Goal: Task Accomplishment & Management: Manage account settings

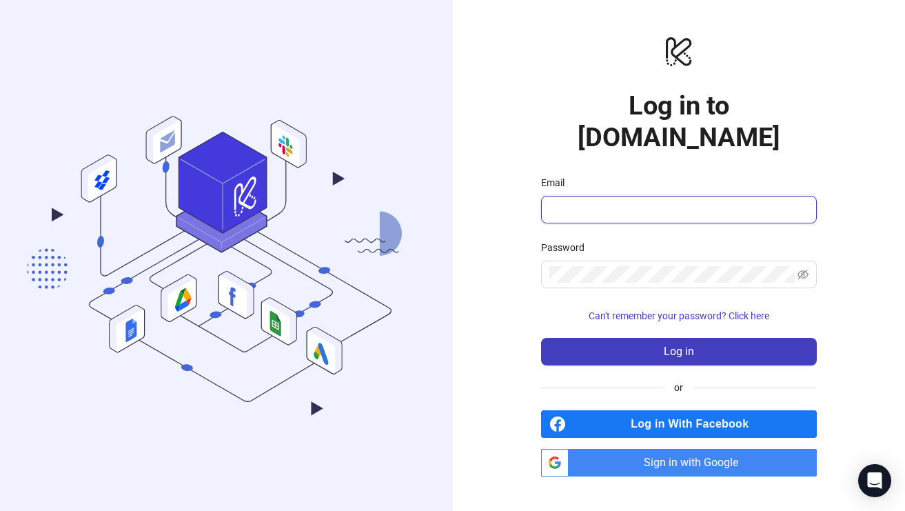
click at [621, 201] on input "Email" at bounding box center [677, 209] width 256 height 17
type input "**********"
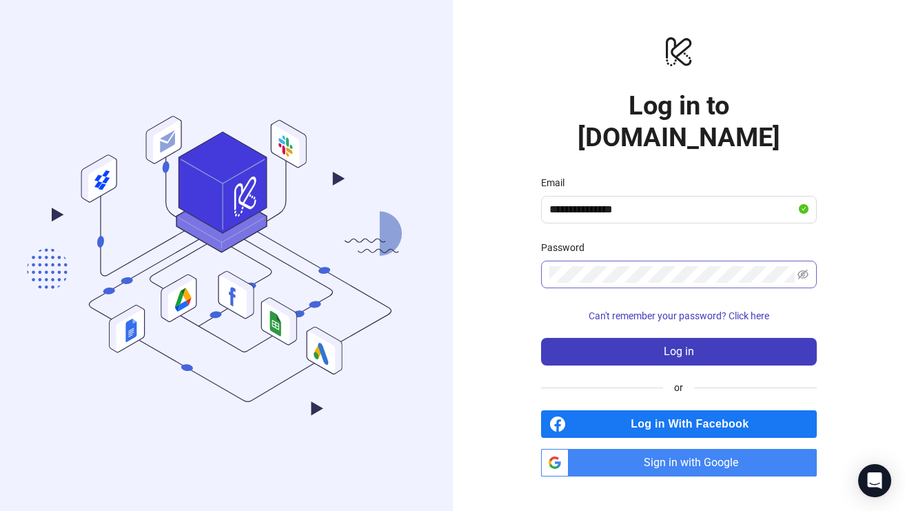
click at [808, 261] on span at bounding box center [679, 275] width 276 height 28
click at [803, 269] on icon "eye-invisible" at bounding box center [803, 274] width 11 height 11
click at [641, 449] on span "Sign in with Google" at bounding box center [695, 463] width 243 height 28
click at [648, 449] on span "Sign in with Google" at bounding box center [695, 463] width 243 height 28
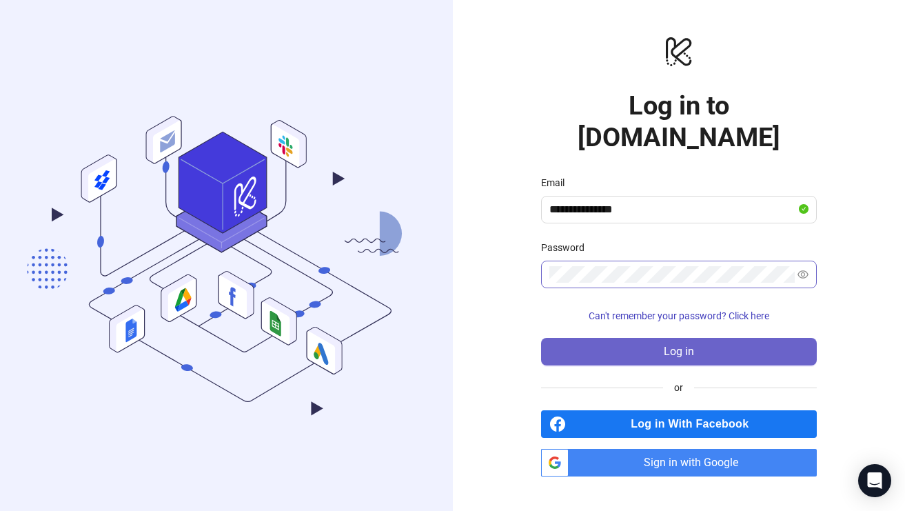
click at [665, 345] on span "Log in" at bounding box center [679, 351] width 30 height 12
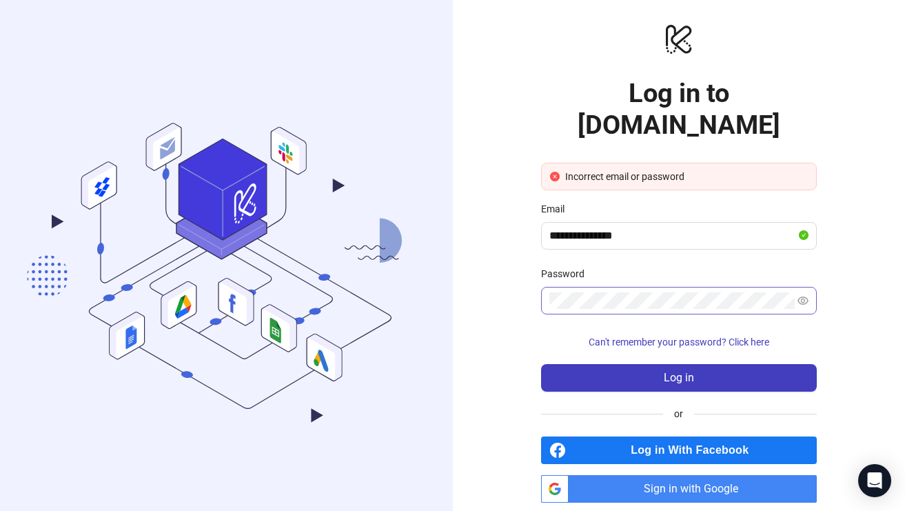
click at [598, 475] on span "Sign in with Google" at bounding box center [695, 489] width 243 height 28
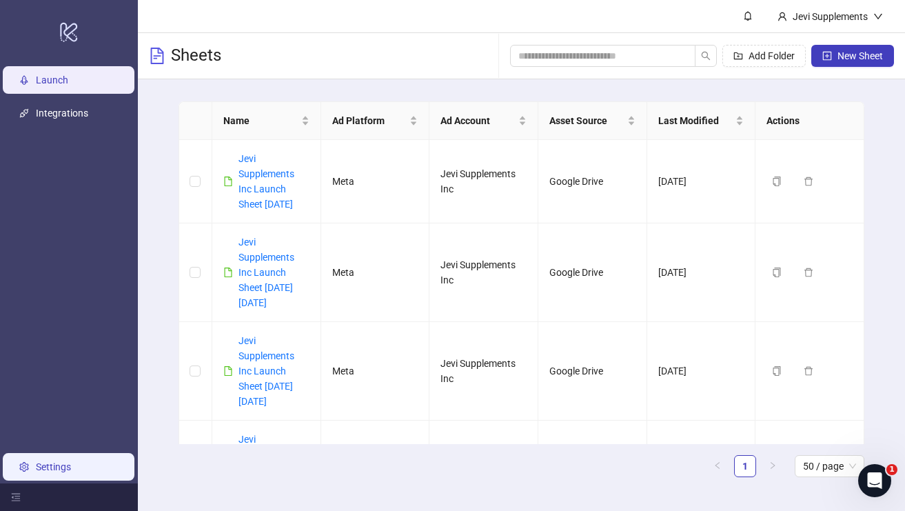
click at [52, 461] on link "Settings" at bounding box center [53, 466] width 35 height 11
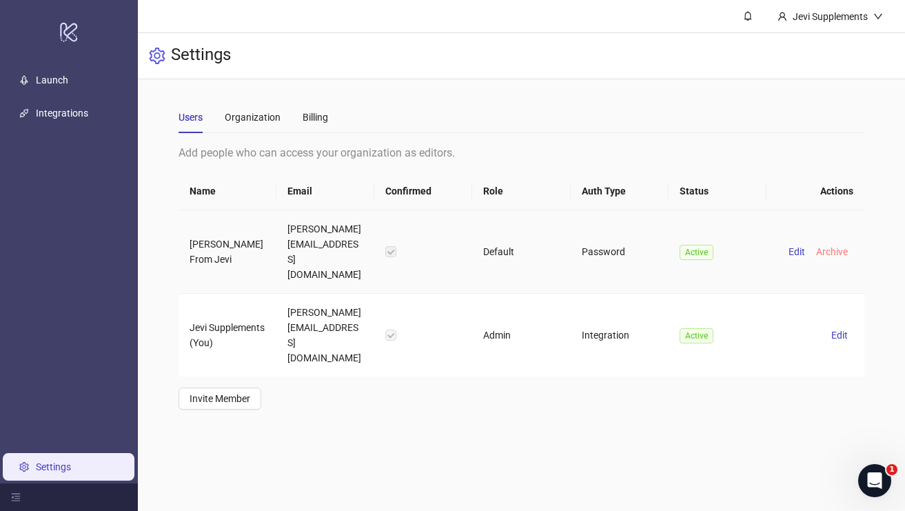
click at [827, 246] on span "Archive" at bounding box center [832, 251] width 32 height 11
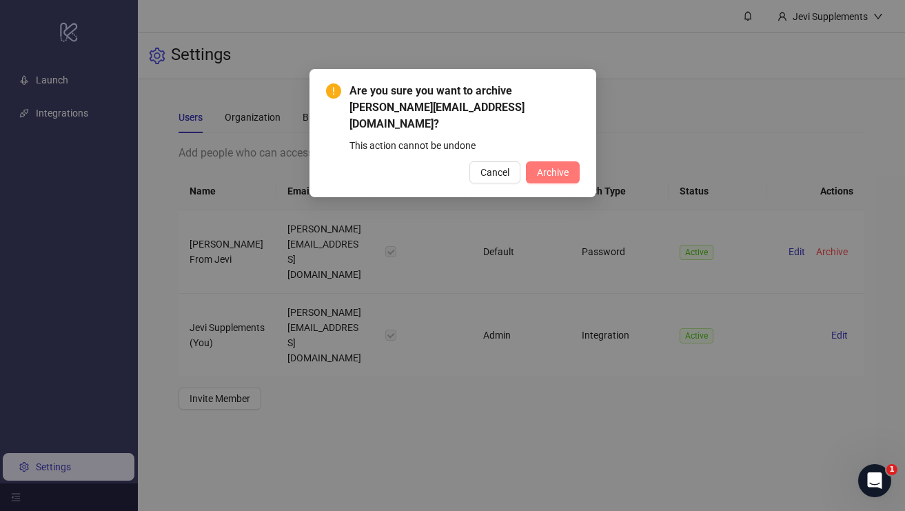
click at [549, 167] on span "Archive" at bounding box center [553, 172] width 32 height 11
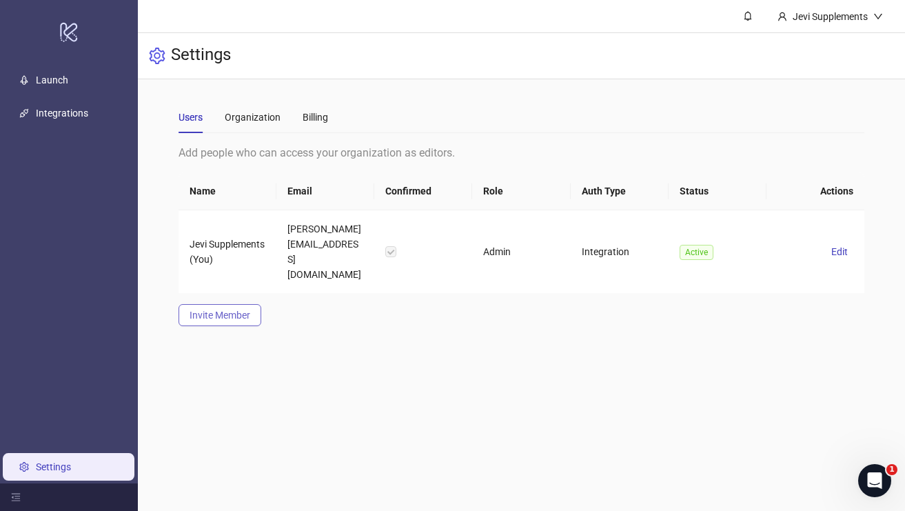
click at [201, 310] on span "Invite Member" at bounding box center [220, 315] width 61 height 11
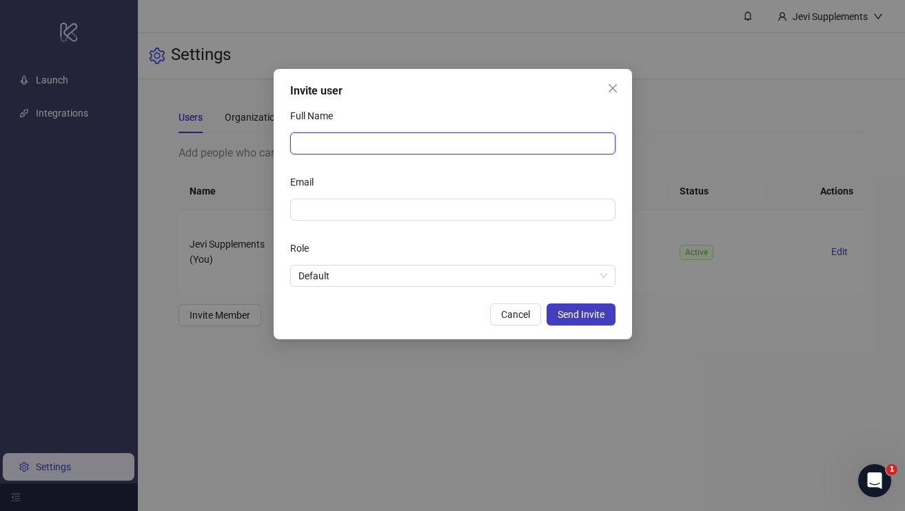
click at [329, 145] on input "Full Name" at bounding box center [452, 143] width 325 height 22
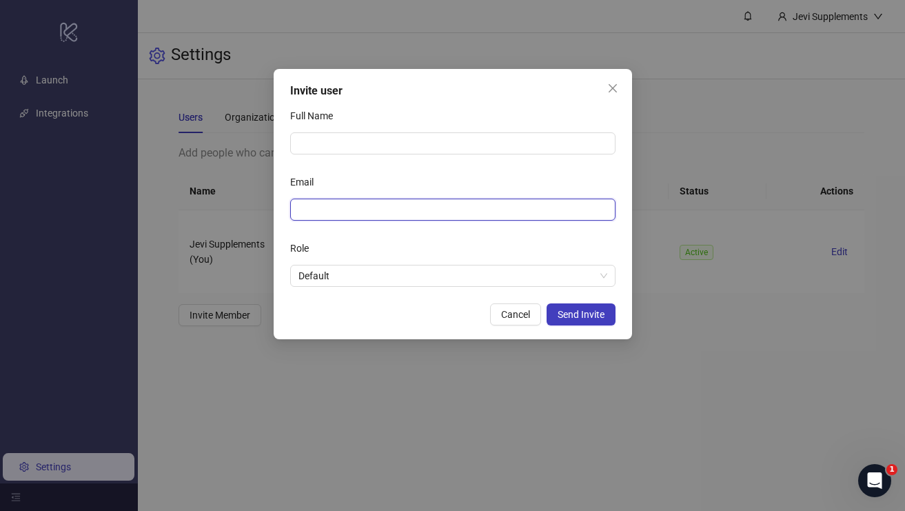
click at [337, 213] on input "Email" at bounding box center [452, 209] width 306 height 15
paste input "**********"
click at [598, 274] on span "Default" at bounding box center [453, 275] width 309 height 21
type input "**********"
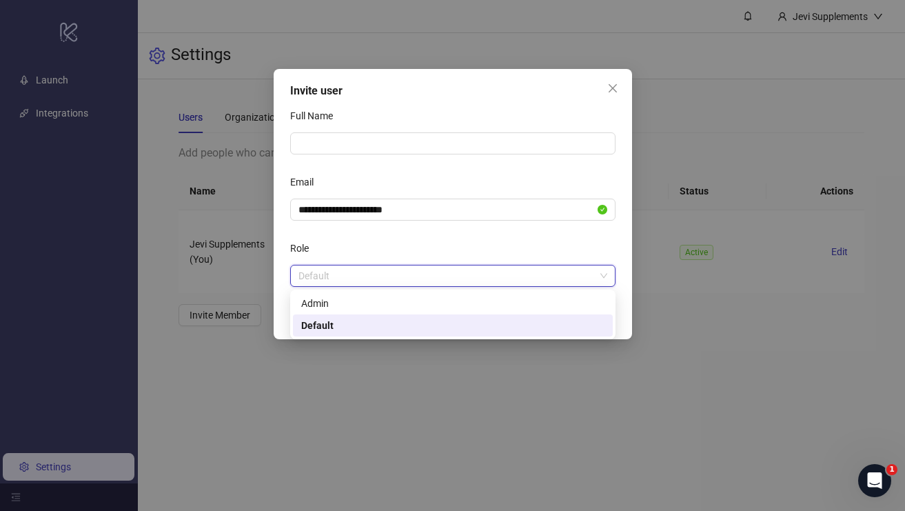
click at [550, 249] on div "Role" at bounding box center [452, 251] width 325 height 28
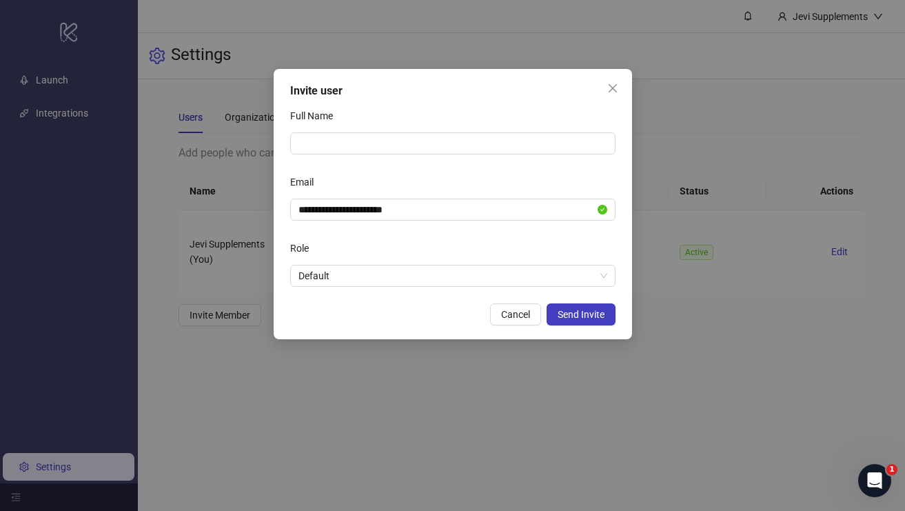
click at [366, 155] on form "**********" at bounding box center [452, 196] width 325 height 182
click at [334, 139] on input "Full Name" at bounding box center [452, 143] width 325 height 22
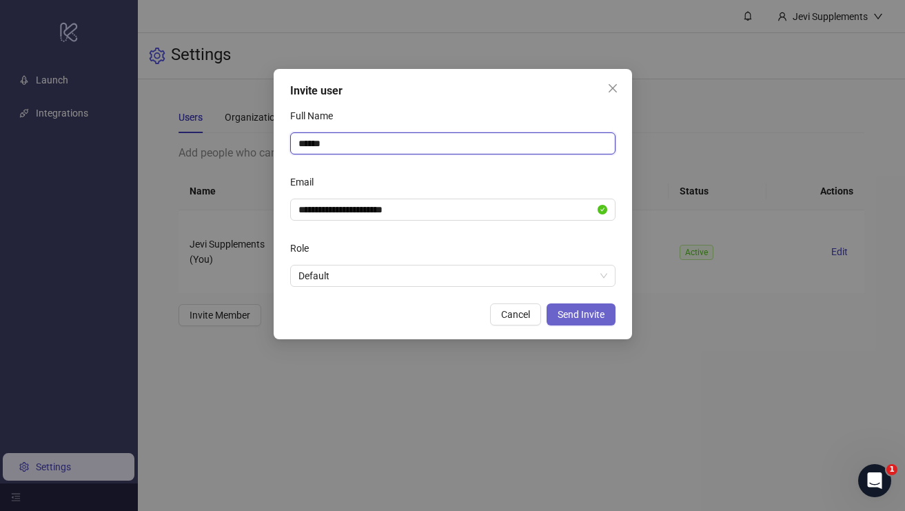
type input "******"
click at [569, 315] on span "Send Invite" at bounding box center [581, 314] width 47 height 11
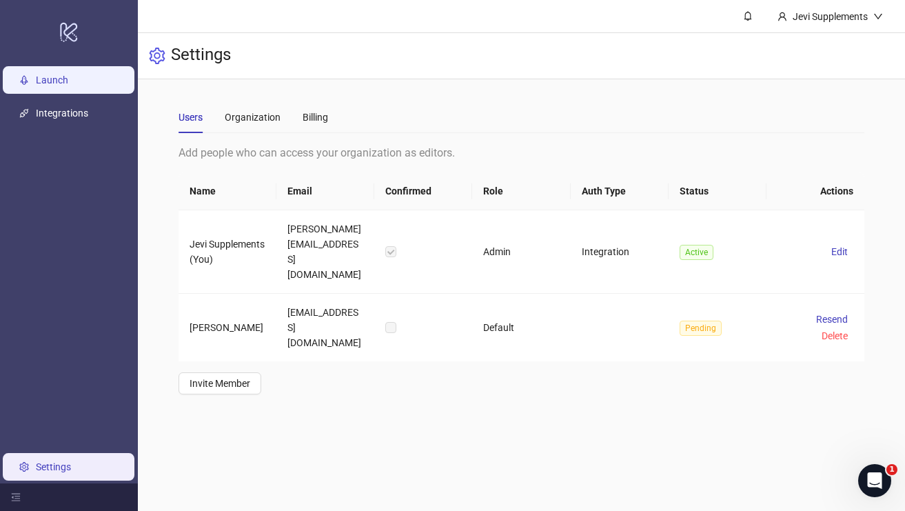
click at [52, 77] on link "Launch" at bounding box center [52, 79] width 32 height 11
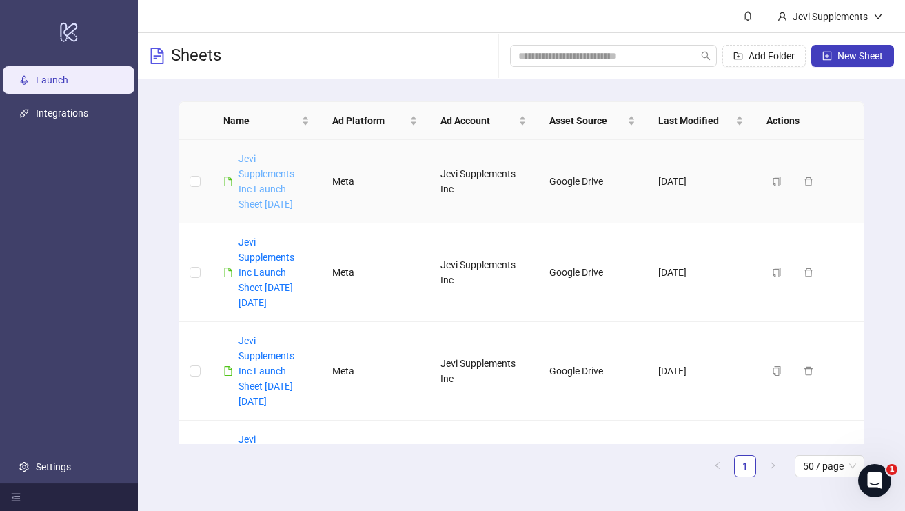
click at [252, 170] on link "Jevi Supplements Inc Launch Sheet [DATE]" at bounding box center [267, 181] width 56 height 57
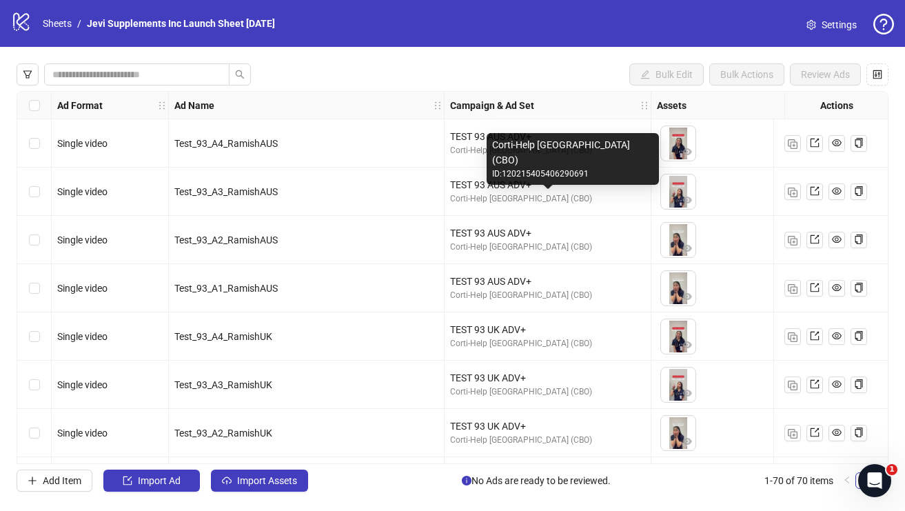
drag, startPoint x: 554, startPoint y: 201, endPoint x: 457, endPoint y: 208, distance: 97.5
click at [457, 208] on div "TEST 93 AUS ADV+ Corti-Help [GEOGRAPHIC_DATA] (CBO)" at bounding box center [548, 192] width 207 height 48
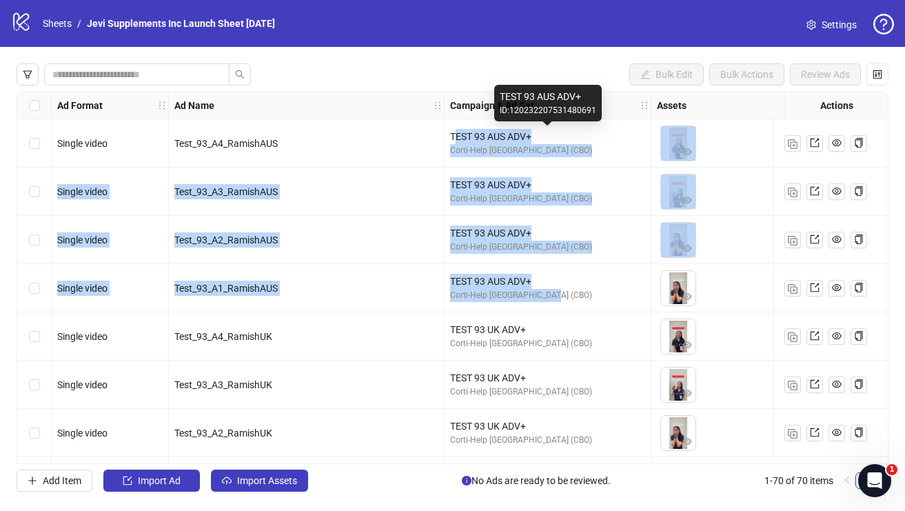
drag, startPoint x: 563, startPoint y: 294, endPoint x: 456, endPoint y: 139, distance: 188.9
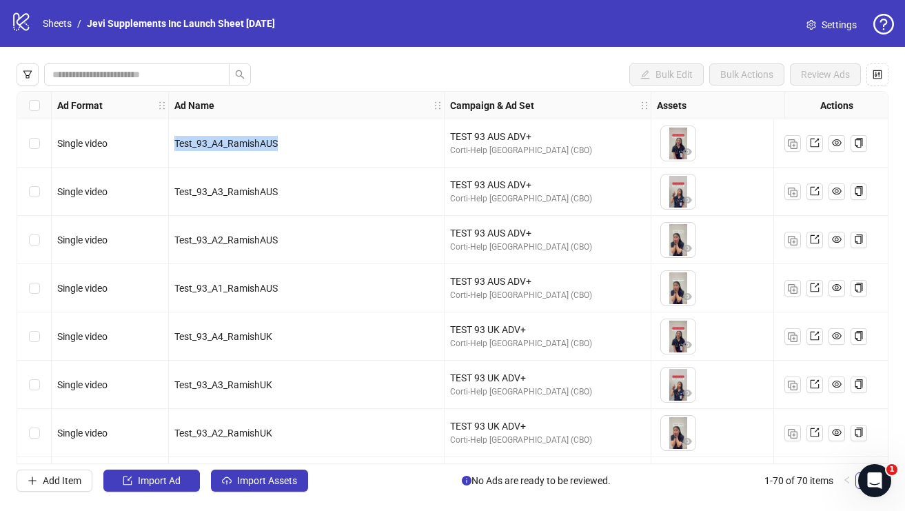
drag, startPoint x: 283, startPoint y: 143, endPoint x: 172, endPoint y: 145, distance: 111.7
click at [172, 145] on div "Test_93_A4_RamishAUS" at bounding box center [307, 143] width 276 height 48
drag, startPoint x: 557, startPoint y: 153, endPoint x: 449, endPoint y: 153, distance: 108.2
click at [449, 153] on div "TEST 93 AUS ADV+ Corti-Help [GEOGRAPHIC_DATA] (CBO)" at bounding box center [548, 143] width 207 height 48
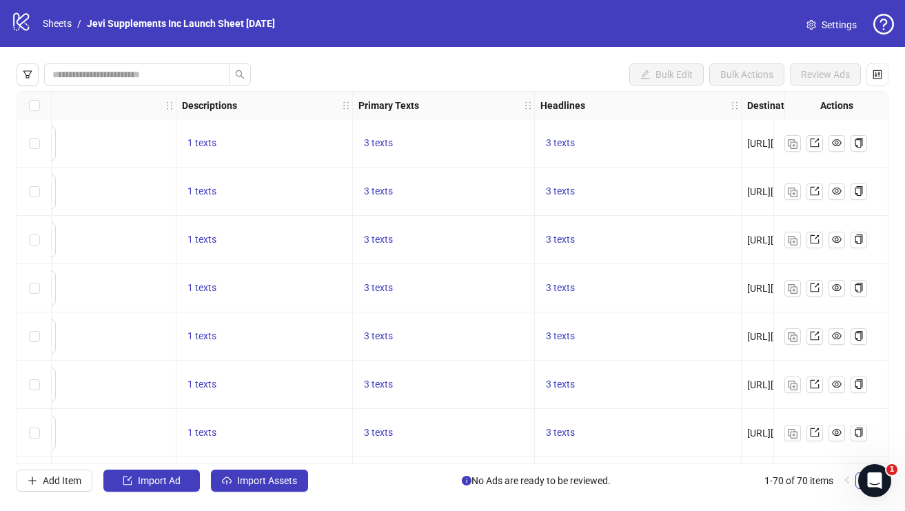
scroll to position [0, 1078]
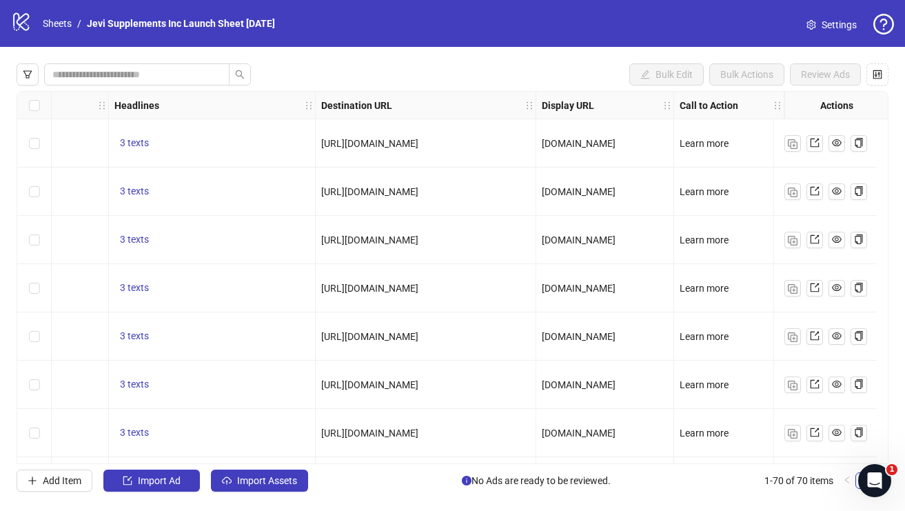
drag, startPoint x: 506, startPoint y: 142, endPoint x: 300, endPoint y: 147, distance: 206.2
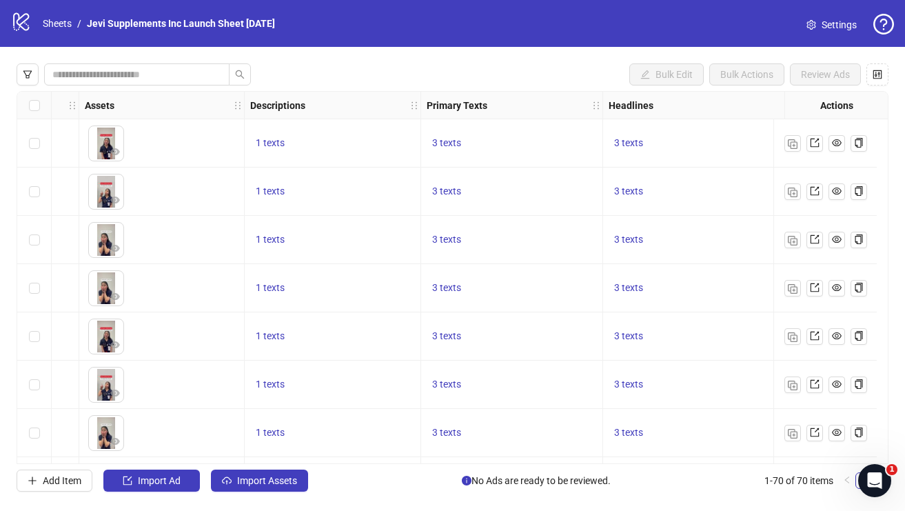
scroll to position [0, 0]
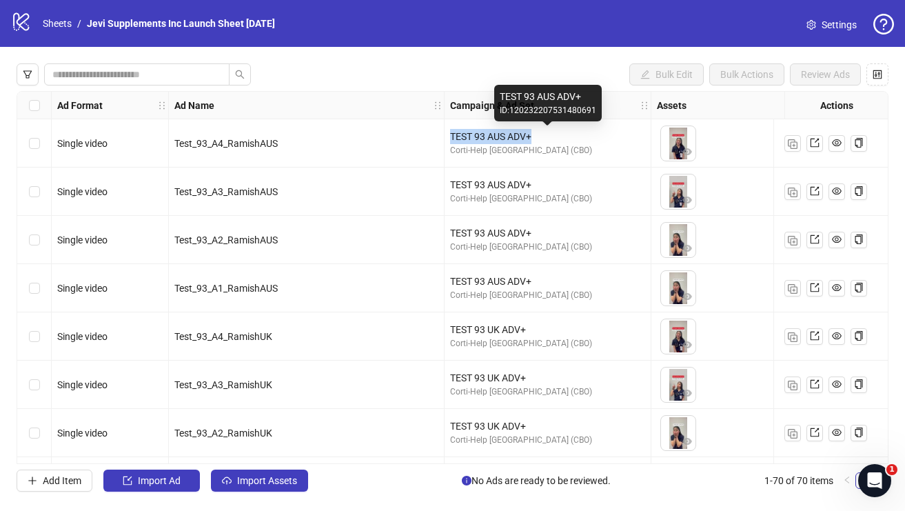
drag, startPoint x: 543, startPoint y: 140, endPoint x: 450, endPoint y: 141, distance: 93.1
click at [450, 141] on div "TEST 93 AUS ADV+" at bounding box center [547, 136] width 195 height 15
click at [534, 139] on div "TEST 93 AUS ADV+" at bounding box center [547, 136] width 195 height 15
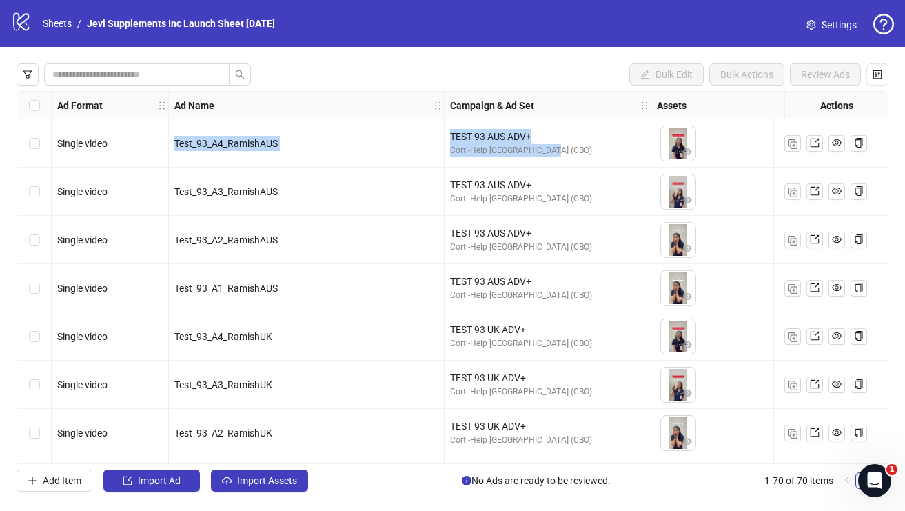
drag, startPoint x: 553, startPoint y: 152, endPoint x: 436, endPoint y: 135, distance: 117.7
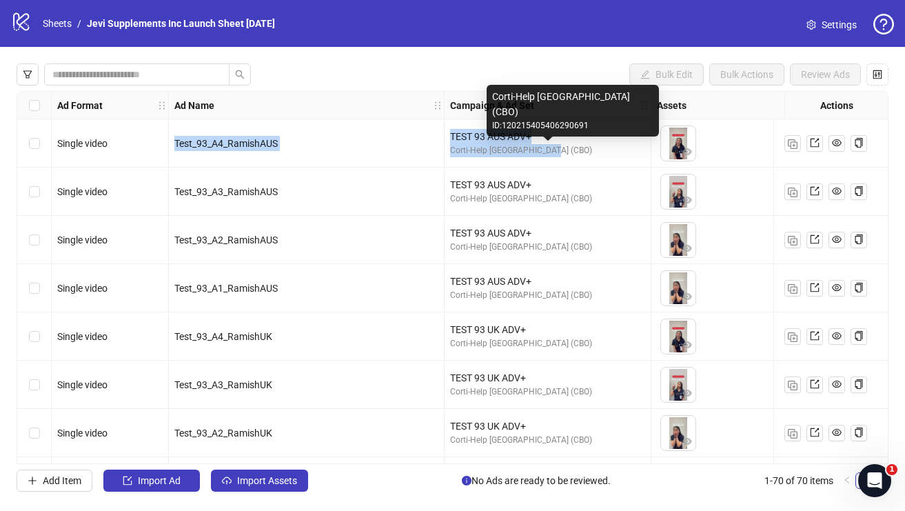
click at [496, 148] on div "Corti-Help [GEOGRAPHIC_DATA] (CBO)" at bounding box center [547, 150] width 195 height 13
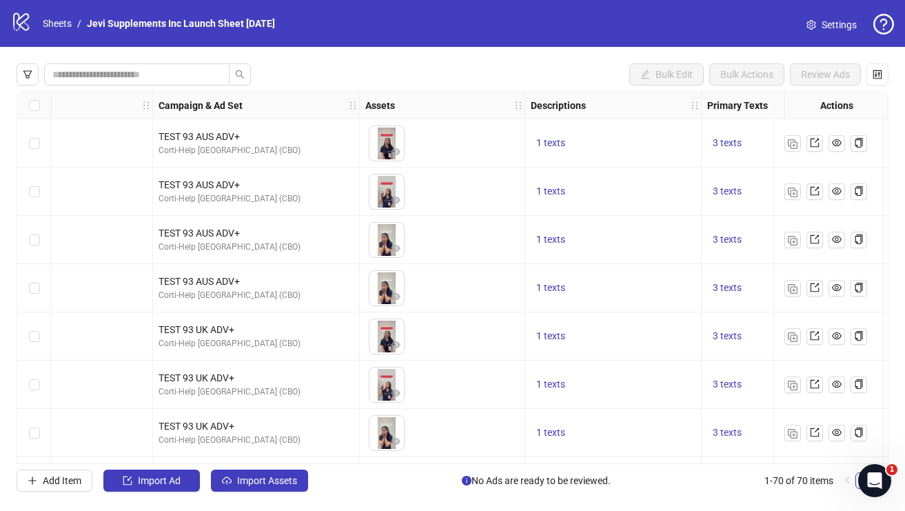
scroll to position [0, 452]
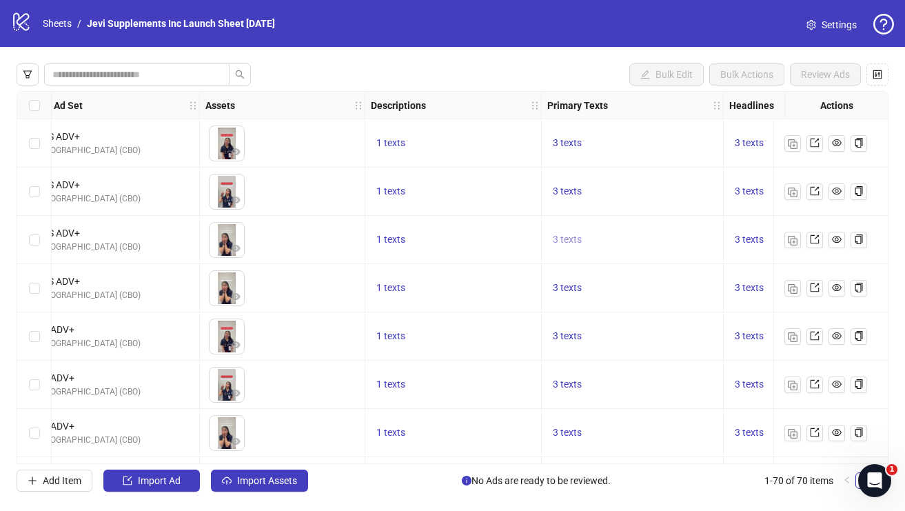
click at [565, 243] on span "3 texts" at bounding box center [567, 239] width 29 height 11
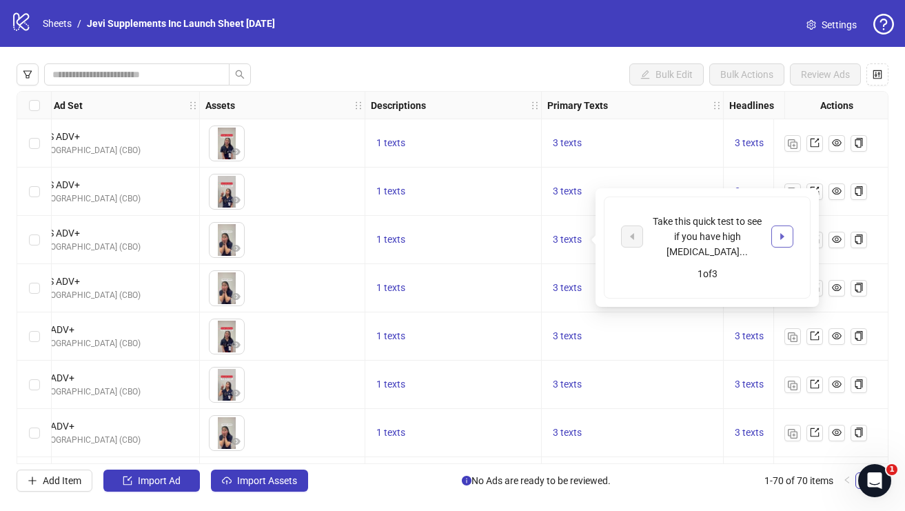
click at [784, 232] on icon "caret-right" at bounding box center [783, 237] width 10 height 10
click at [784, 230] on icon "caret-right" at bounding box center [783, 229] width 10 height 10
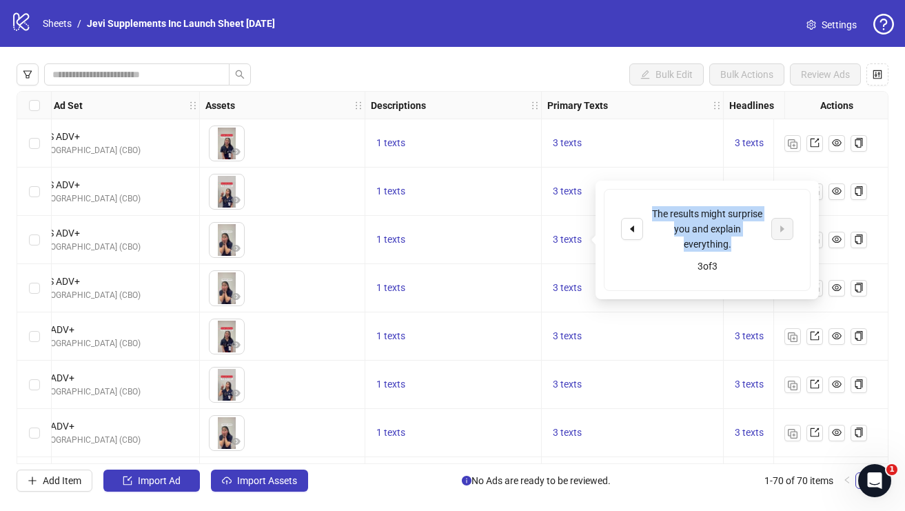
drag, startPoint x: 736, startPoint y: 245, endPoint x: 644, endPoint y: 203, distance: 100.9
click at [644, 203] on div "The results might surprise you and explain everything. 3 of 3" at bounding box center [707, 240] width 205 height 101
click at [681, 233] on div "The results might surprise you and explain everything." at bounding box center [707, 229] width 114 height 46
click at [629, 227] on icon "caret-left" at bounding box center [632, 229] width 10 height 10
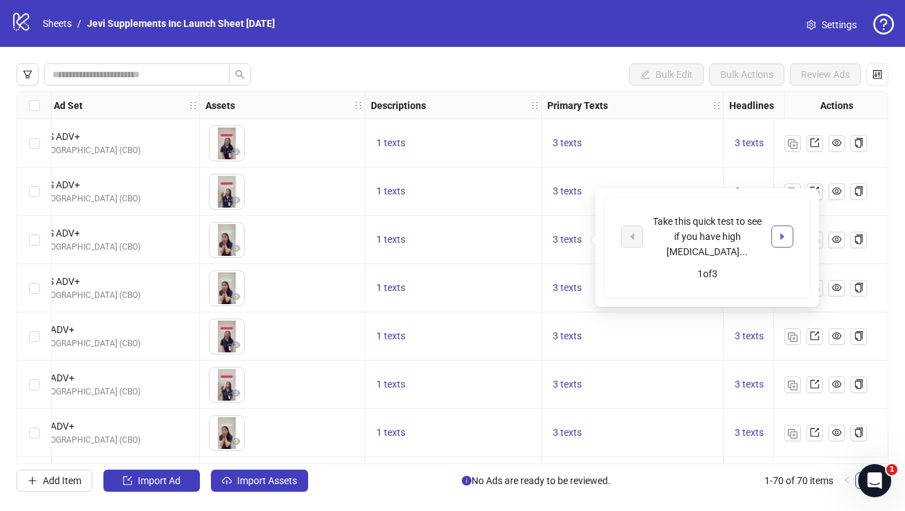
click at [790, 234] on button "button" at bounding box center [782, 236] width 22 height 22
click at [790, 234] on button "button" at bounding box center [782, 229] width 22 height 22
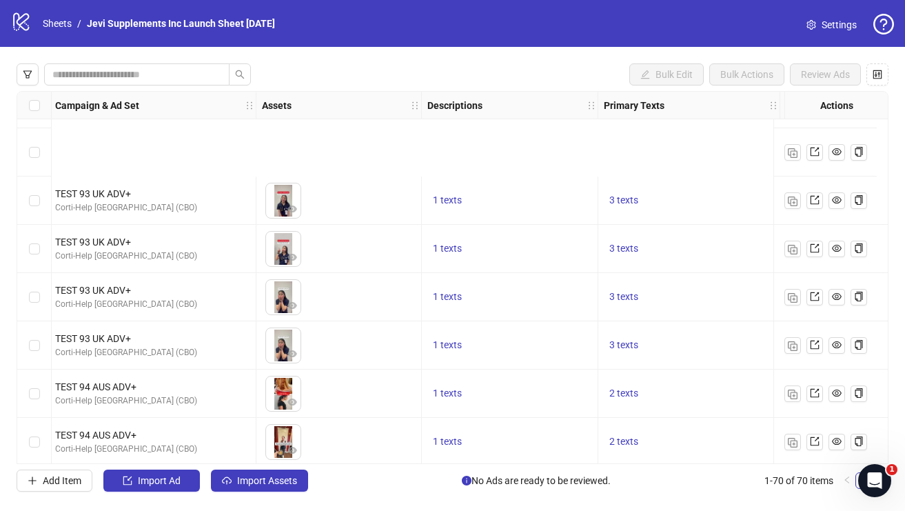
scroll to position [314, 395]
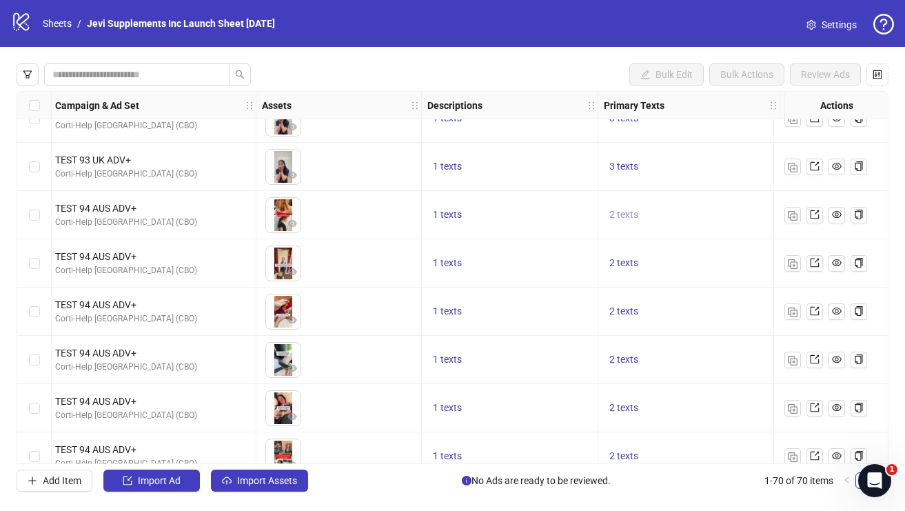
click at [618, 214] on span "2 texts" at bounding box center [623, 214] width 29 height 11
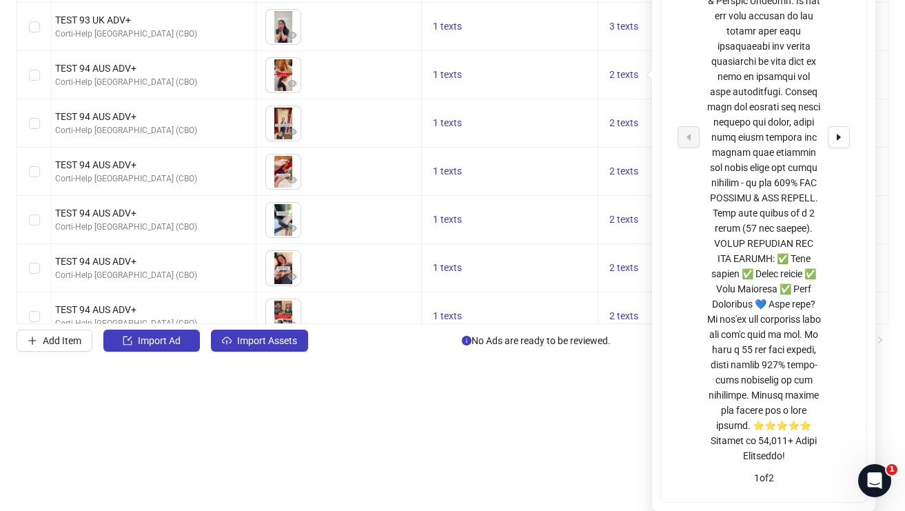
scroll to position [0, 0]
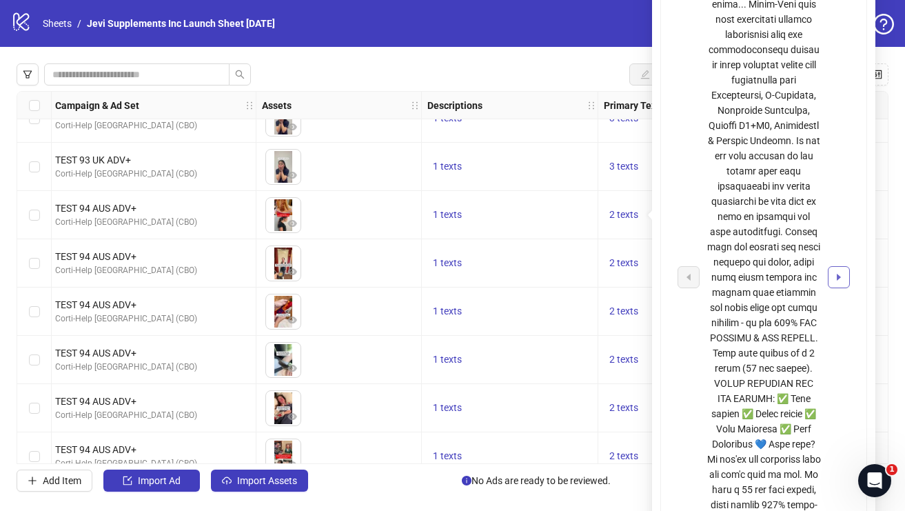
click at [840, 281] on icon "caret-right" at bounding box center [839, 277] width 10 height 10
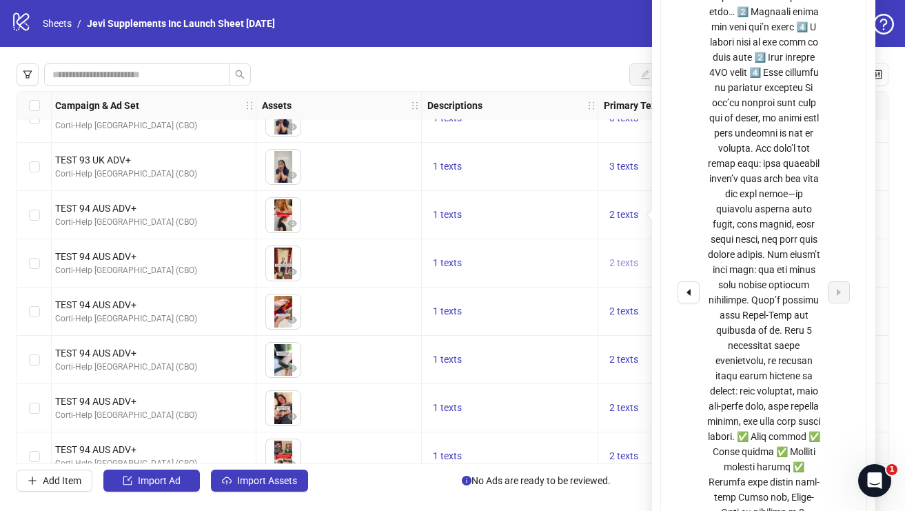
click at [625, 268] on span "2 texts" at bounding box center [623, 262] width 29 height 11
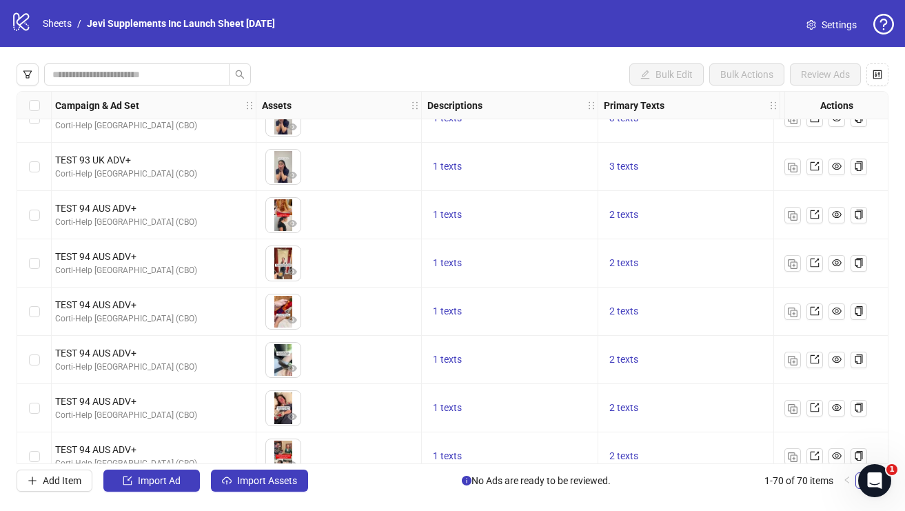
click at [560, 299] on div "1 texts" at bounding box center [510, 311] width 176 height 48
click at [450, 264] on span "1 texts" at bounding box center [447, 262] width 29 height 11
click at [755, 269] on div "2 texts" at bounding box center [689, 263] width 170 height 17
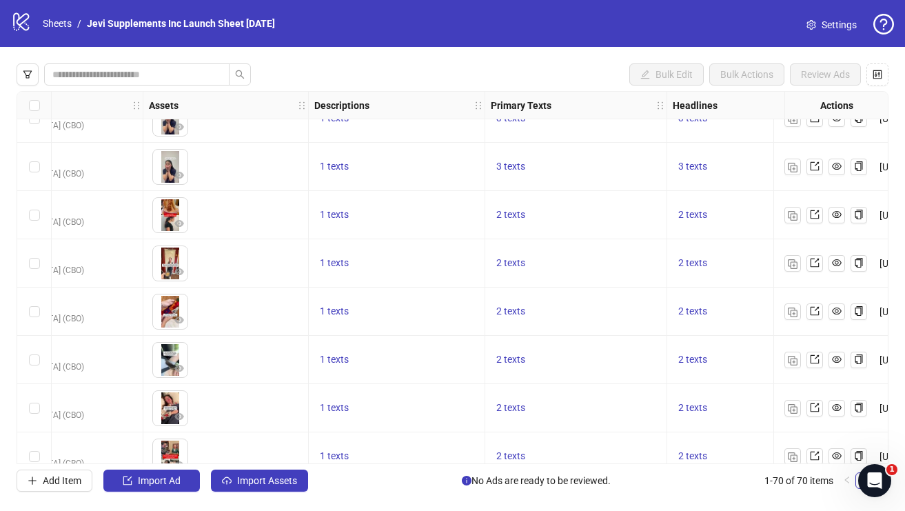
scroll to position [314, 510]
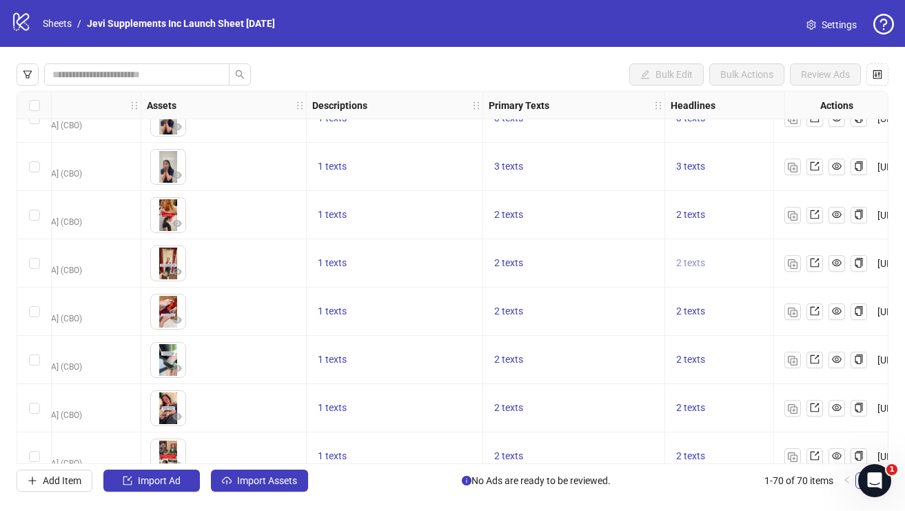
click at [683, 263] on span "2 texts" at bounding box center [690, 262] width 29 height 11
click at [625, 256] on icon "caret-right" at bounding box center [626, 253] width 10 height 10
click at [600, 339] on div "2 texts" at bounding box center [574, 360] width 182 height 48
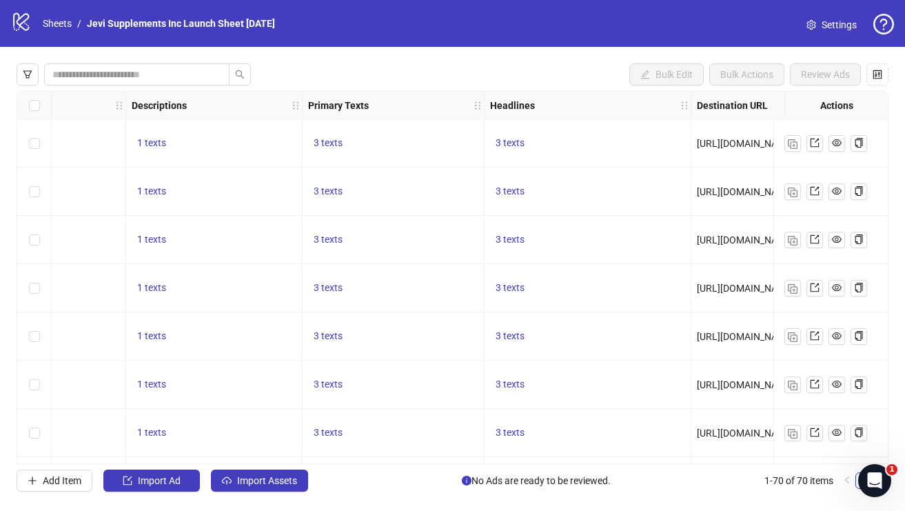
scroll to position [0, 998]
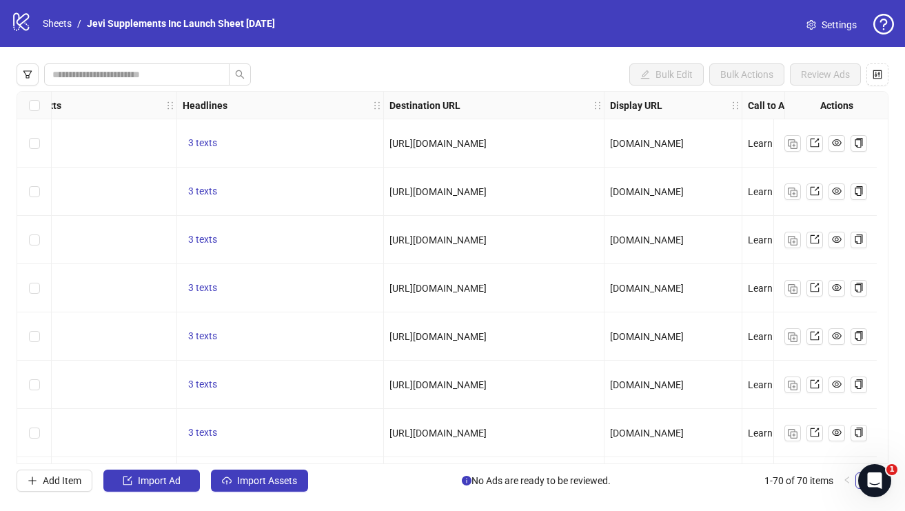
drag, startPoint x: 581, startPoint y: 239, endPoint x: 399, endPoint y: 238, distance: 182.0
click at [399, 238] on div "[URL][DOMAIN_NAME]" at bounding box center [494, 239] width 209 height 15
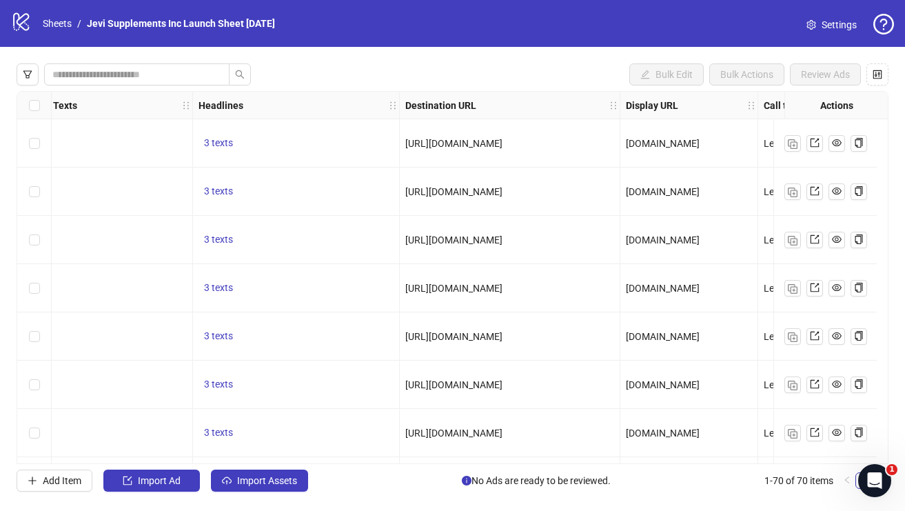
scroll to position [1, 165]
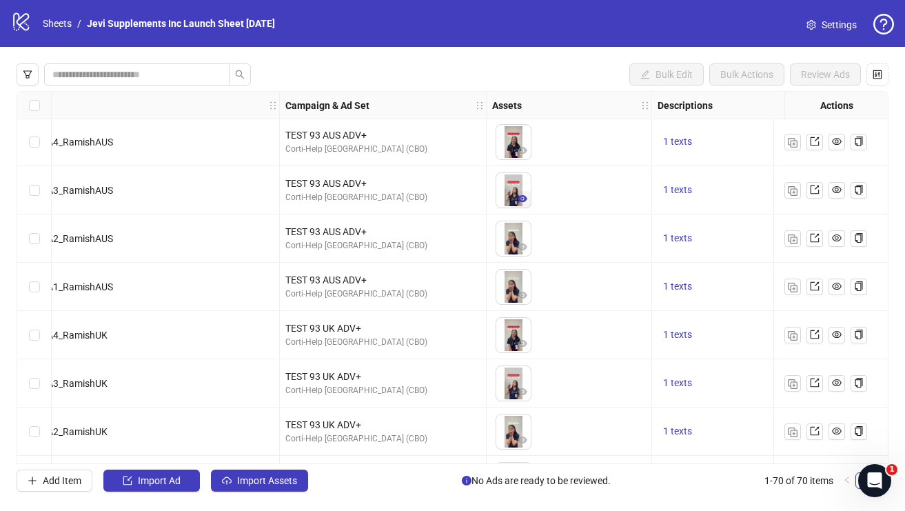
click at [523, 199] on icon "eye" at bounding box center [523, 198] width 10 height 7
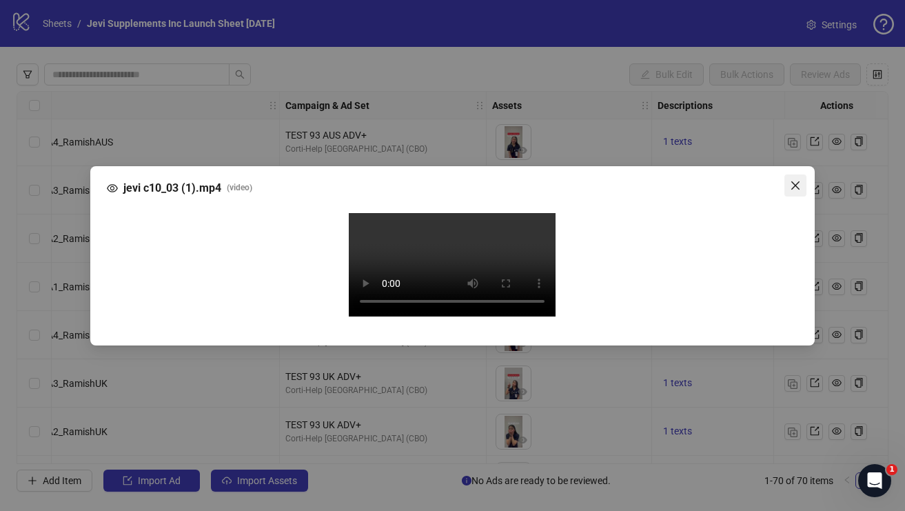
click at [796, 174] on button "Close" at bounding box center [796, 185] width 22 height 22
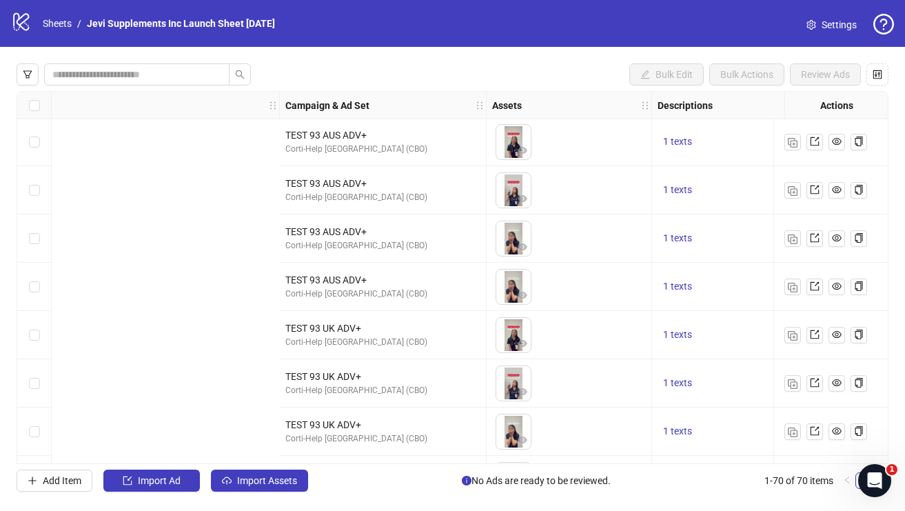
scroll to position [1, 1078]
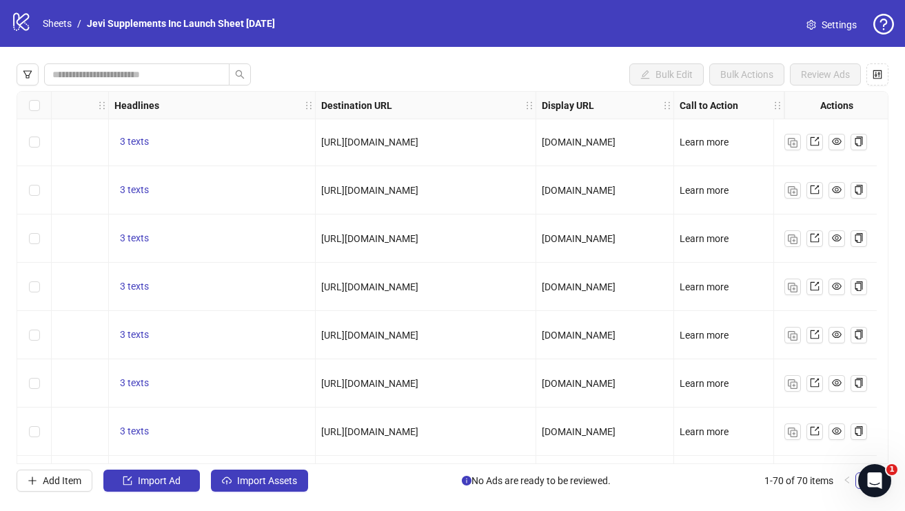
drag, startPoint x: 499, startPoint y: 194, endPoint x: 299, endPoint y: 198, distance: 200.0
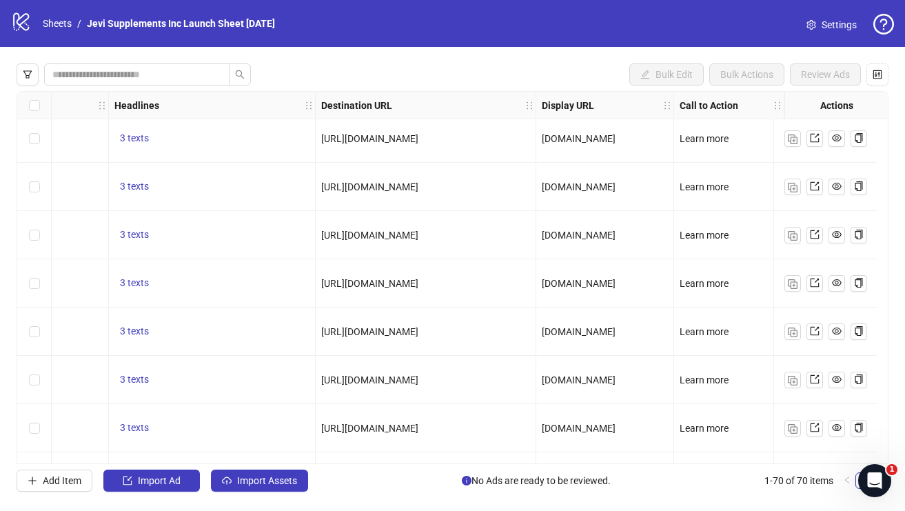
drag, startPoint x: 514, startPoint y: 340, endPoint x: 329, endPoint y: 345, distance: 185.5
click at [329, 345] on div "[URL][DOMAIN_NAME]" at bounding box center [426, 331] width 221 height 48
drag, startPoint x: 516, startPoint y: 332, endPoint x: 307, endPoint y: 332, distance: 208.9
click at [316, 332] on div "[URL][DOMAIN_NAME]" at bounding box center [426, 331] width 221 height 48
copy span "[URL][DOMAIN_NAME]"
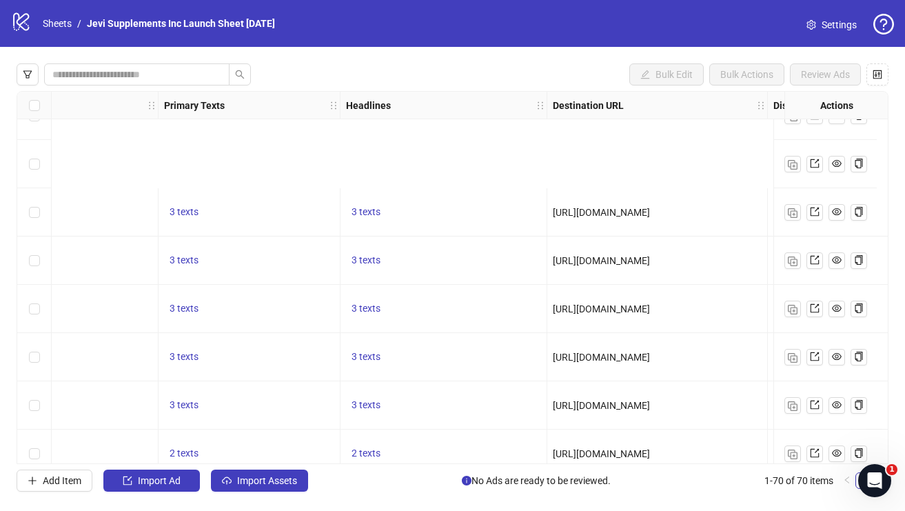
scroll to position [243, 835]
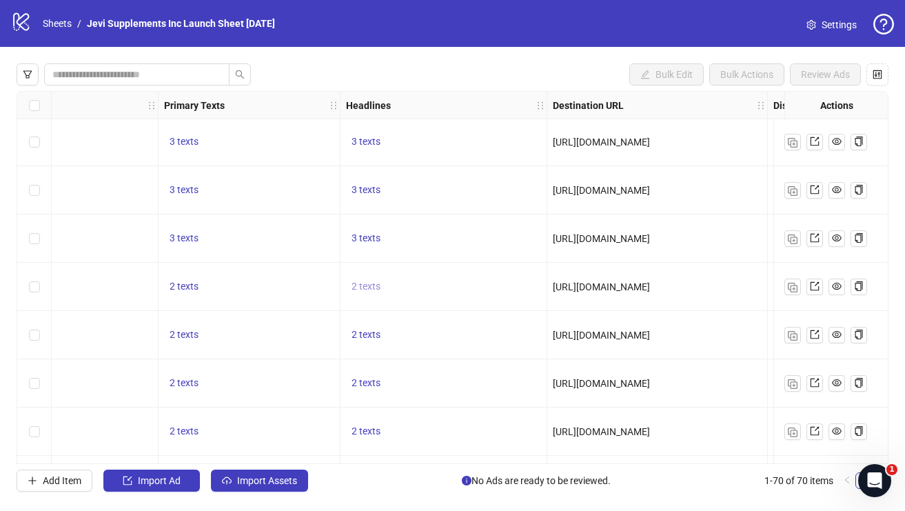
click at [368, 289] on span "2 texts" at bounding box center [366, 286] width 29 height 11
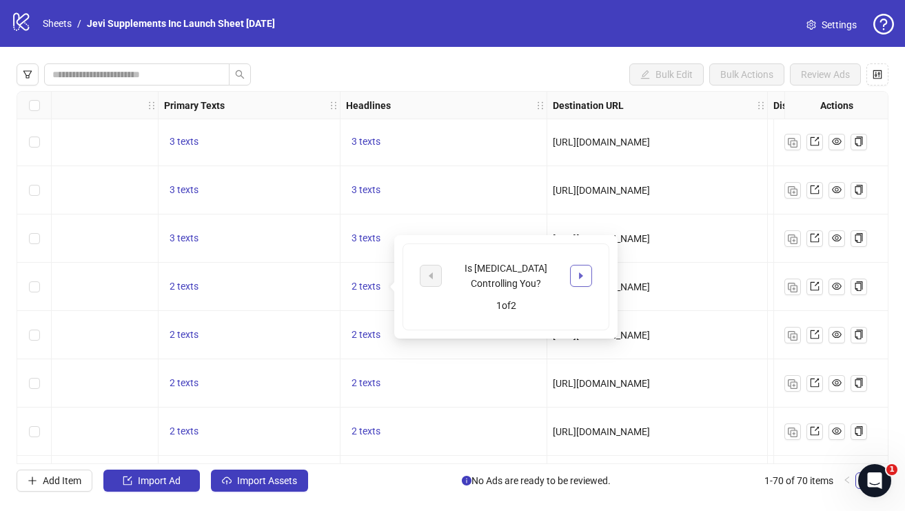
click at [582, 275] on icon "caret-right" at bounding box center [581, 275] width 4 height 7
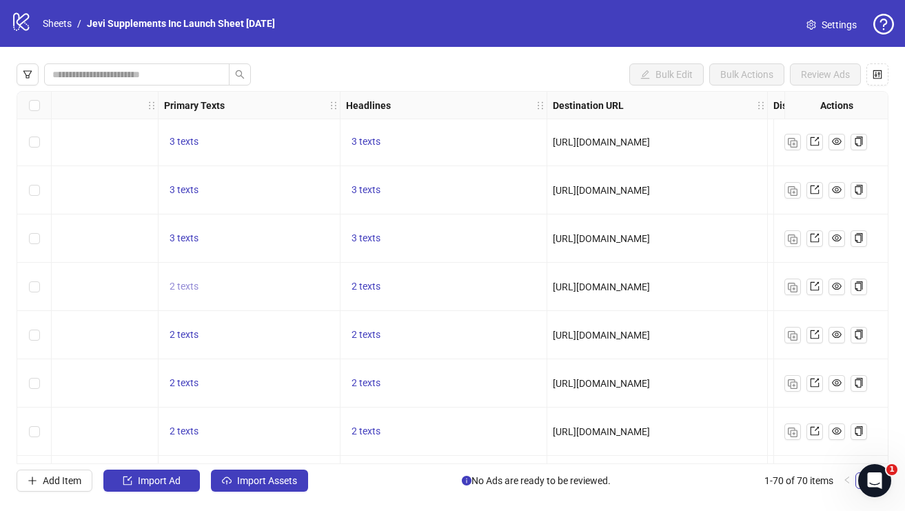
click at [180, 289] on span "2 texts" at bounding box center [184, 286] width 29 height 11
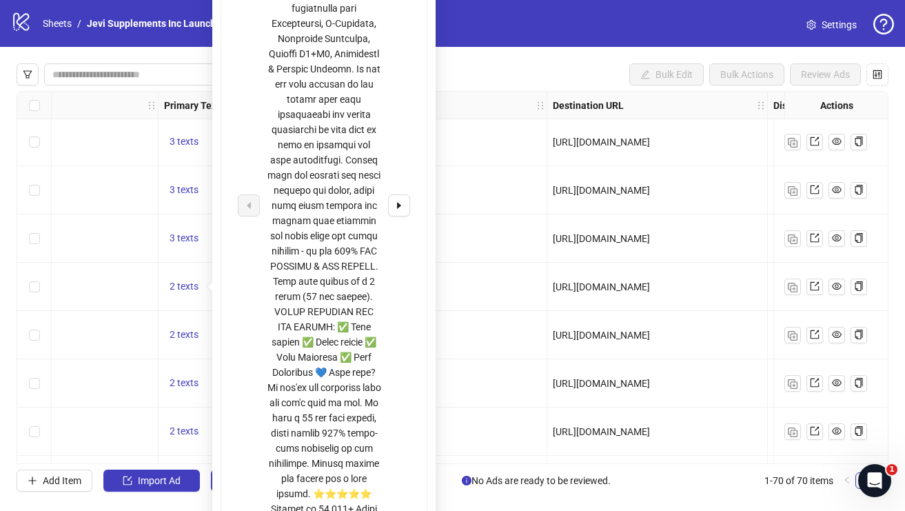
click at [151, 269] on div "1 texts" at bounding box center [70, 287] width 176 height 48
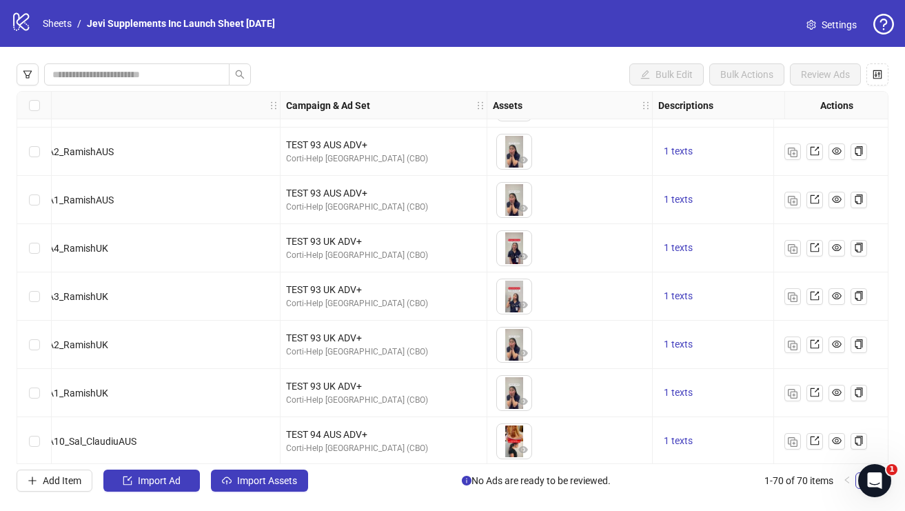
scroll to position [123, 164]
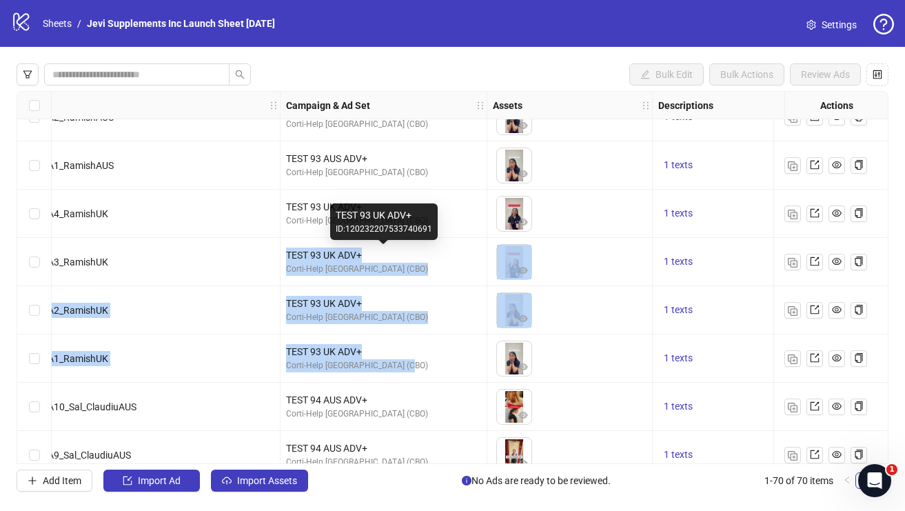
drag, startPoint x: 416, startPoint y: 366, endPoint x: 284, endPoint y: 253, distance: 173.6
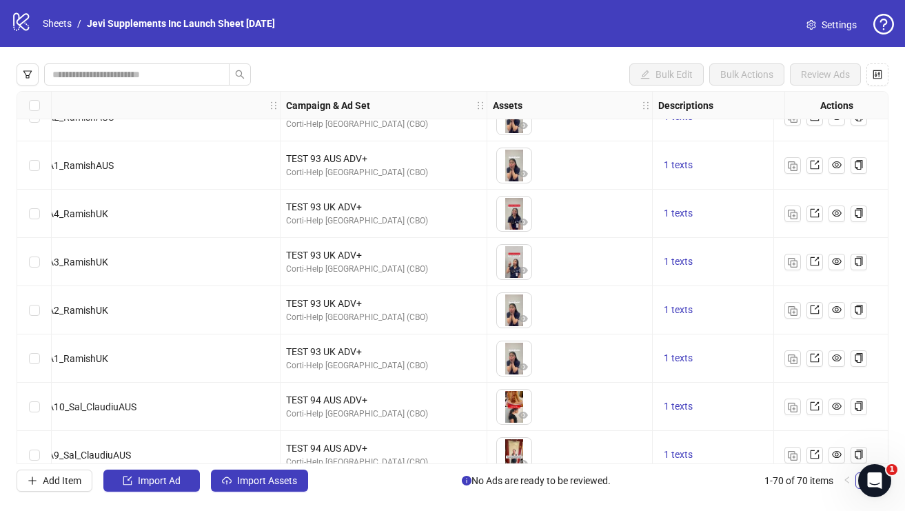
click at [434, 234] on div "TEST 93 UK ADV+ Corti-Help [GEOGRAPHIC_DATA] (CBO)" at bounding box center [384, 214] width 207 height 48
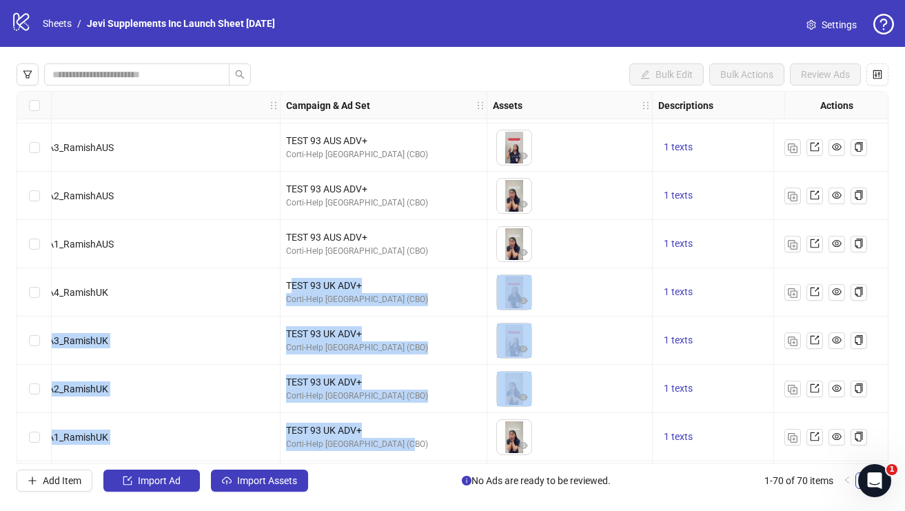
drag, startPoint x: 292, startPoint y: 281, endPoint x: 438, endPoint y: 445, distance: 219.2
click at [438, 48] on div "Single video Test_93_A4_RamishAUS TEST 93 AUS ADV+ Corti-Help [GEOGRAPHIC_DATA]…" at bounding box center [804, 48] width 1903 height 0
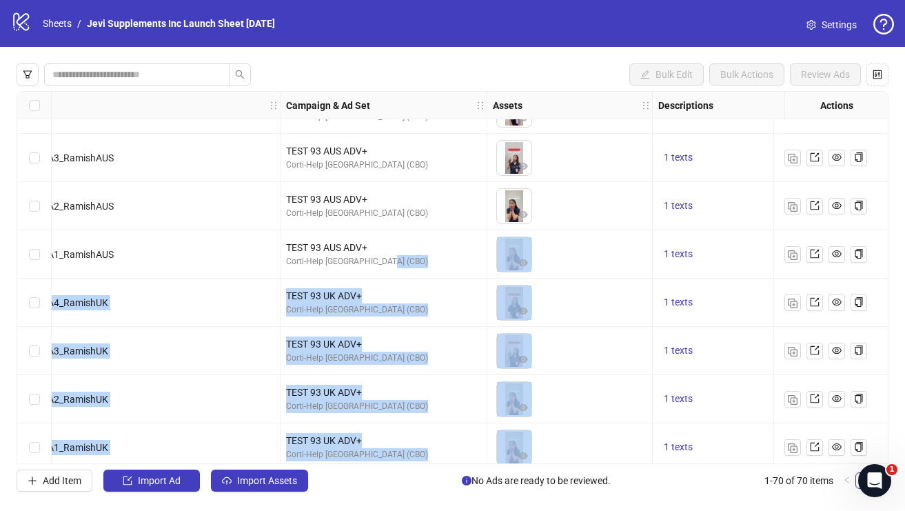
scroll to position [0, 164]
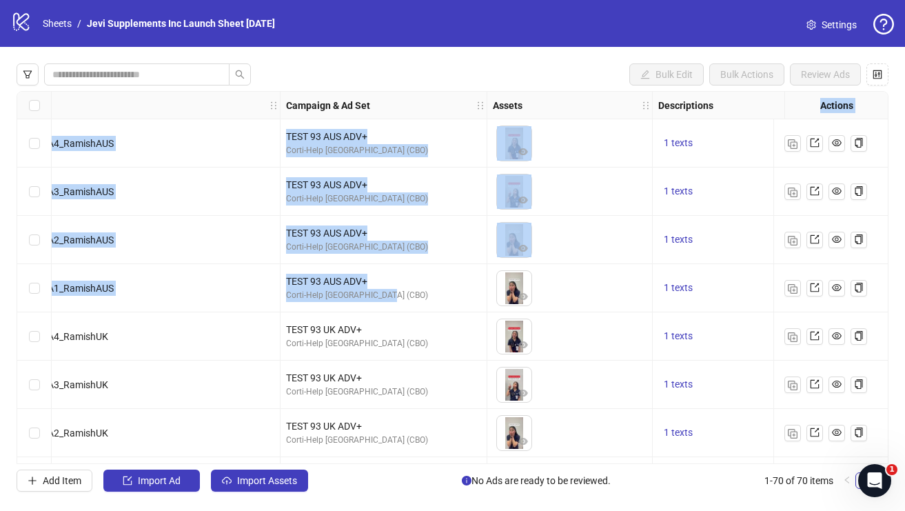
drag, startPoint x: 387, startPoint y: 252, endPoint x: 301, endPoint y: 91, distance: 182.0
click at [301, 91] on div "Ad Format Ad Name Campaign & Ad Set Assets Descriptions Primary Texts Headlines…" at bounding box center [453, 277] width 872 height 373
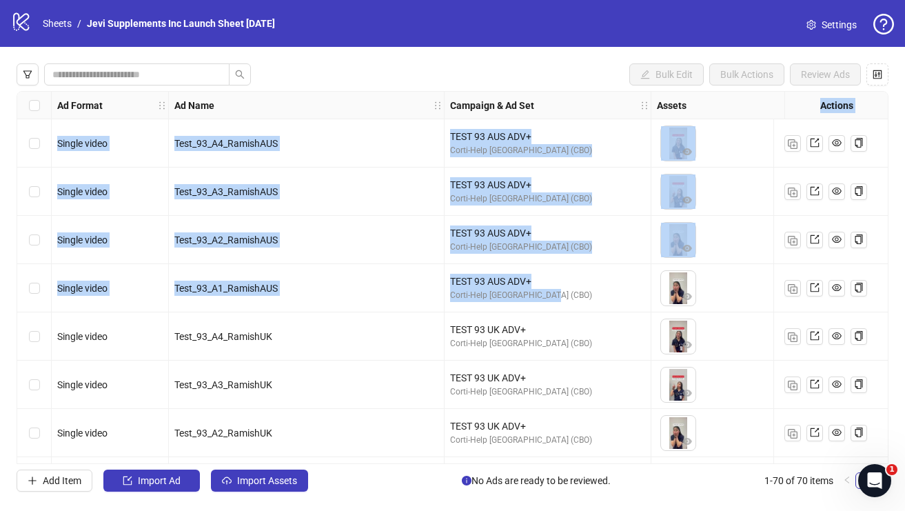
click at [321, 294] on div "Test_93_A1_RamishAUS" at bounding box center [306, 288] width 264 height 15
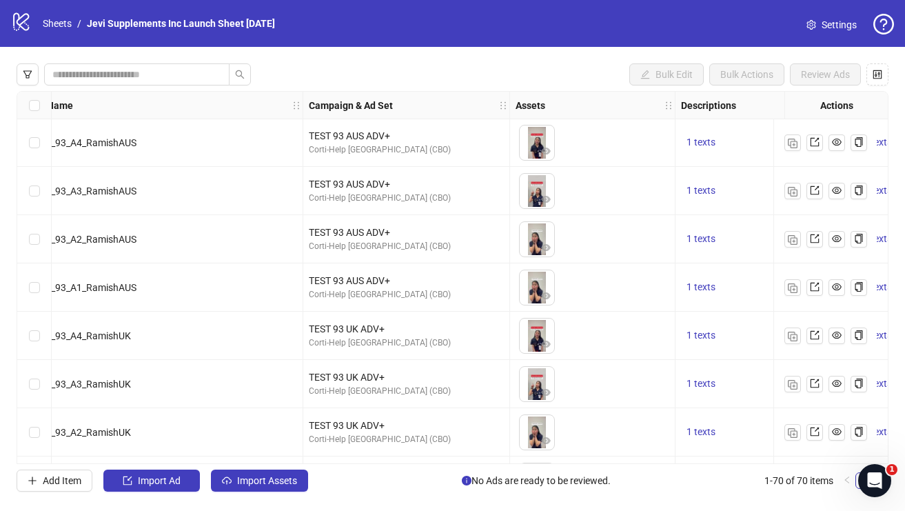
scroll to position [1, 1078]
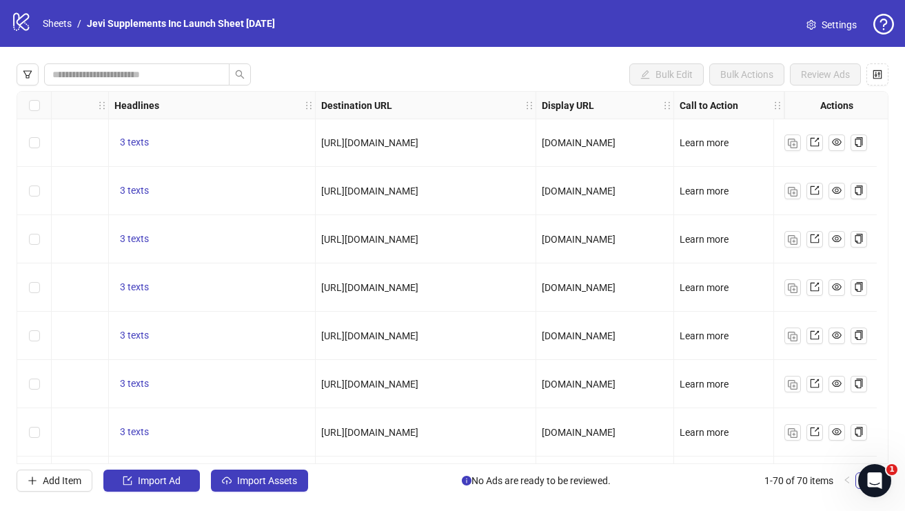
drag, startPoint x: 496, startPoint y: 192, endPoint x: 325, endPoint y: 194, distance: 171.7
click at [325, 194] on span "[URL][DOMAIN_NAME]" at bounding box center [369, 190] width 97 height 11
drag, startPoint x: 512, startPoint y: 340, endPoint x: 276, endPoint y: 338, distance: 236.5
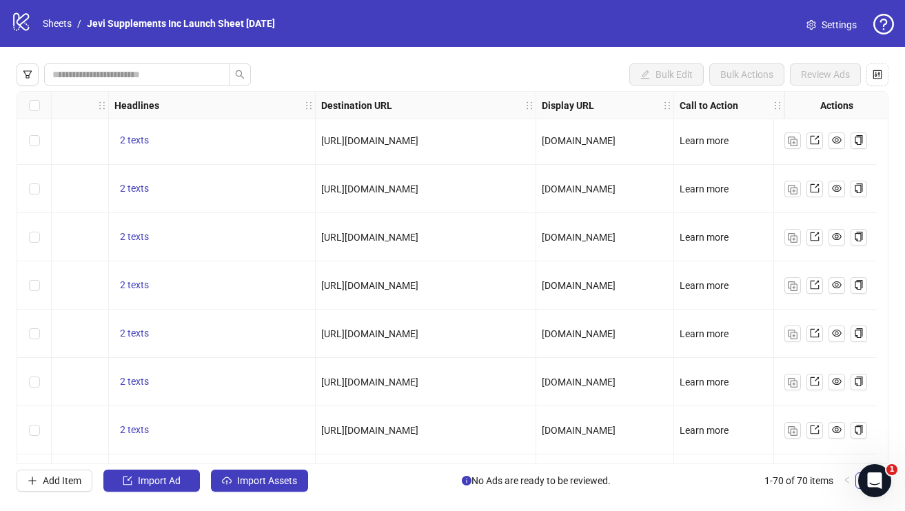
scroll to position [1601, 1078]
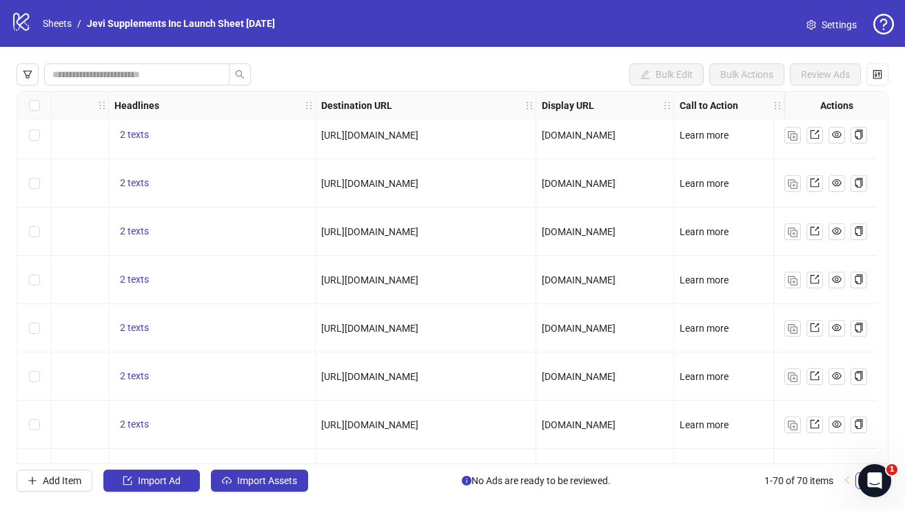
drag, startPoint x: 339, startPoint y: 232, endPoint x: 524, endPoint y: 232, distance: 184.8
click at [418, 232] on span "[URL][DOMAIN_NAME]" at bounding box center [369, 231] width 97 height 11
drag, startPoint x: 371, startPoint y: 375, endPoint x: 521, endPoint y: 388, distance: 150.9
click at [521, 388] on div "[URL][DOMAIN_NAME]" at bounding box center [426, 376] width 221 height 48
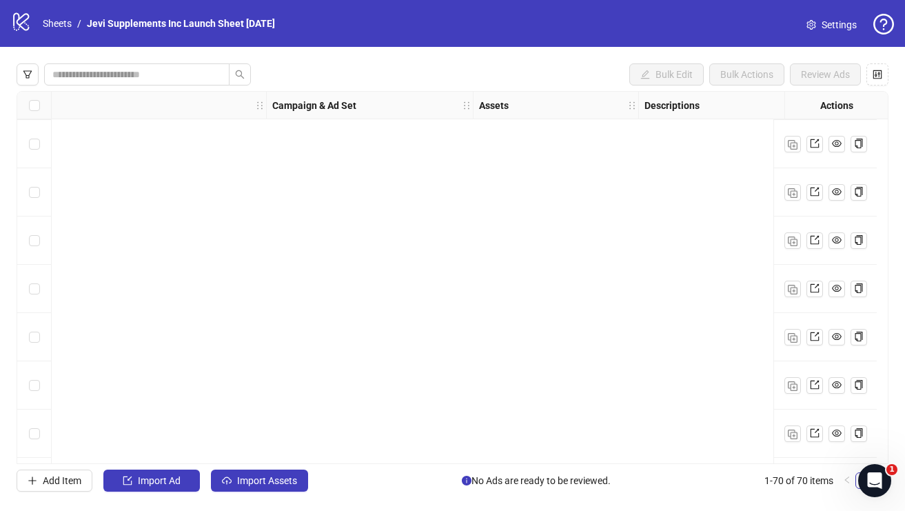
scroll to position [236, 178]
